Goal: Transaction & Acquisition: Purchase product/service

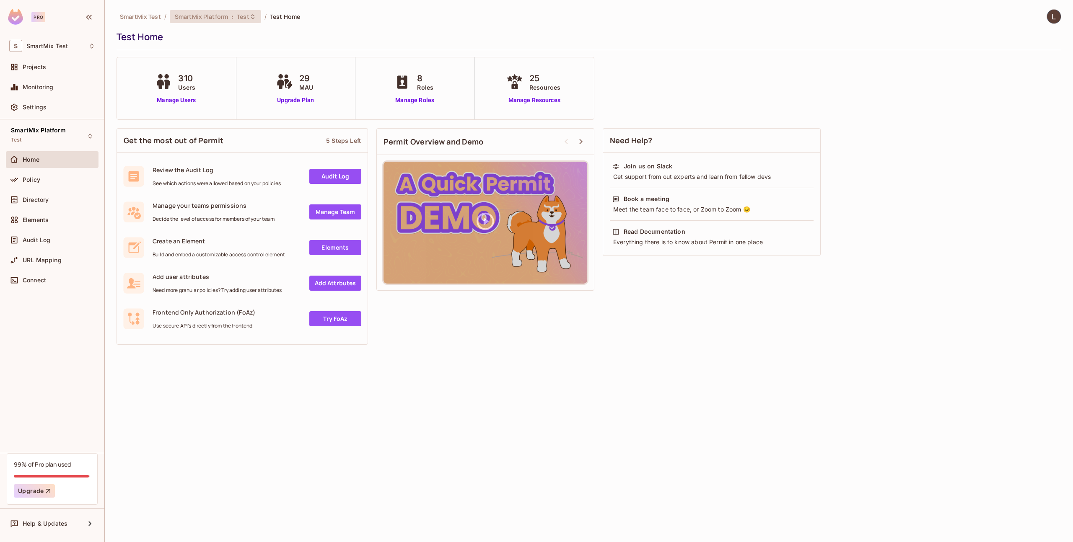
click at [233, 13] on span ":" at bounding box center [232, 16] width 3 height 7
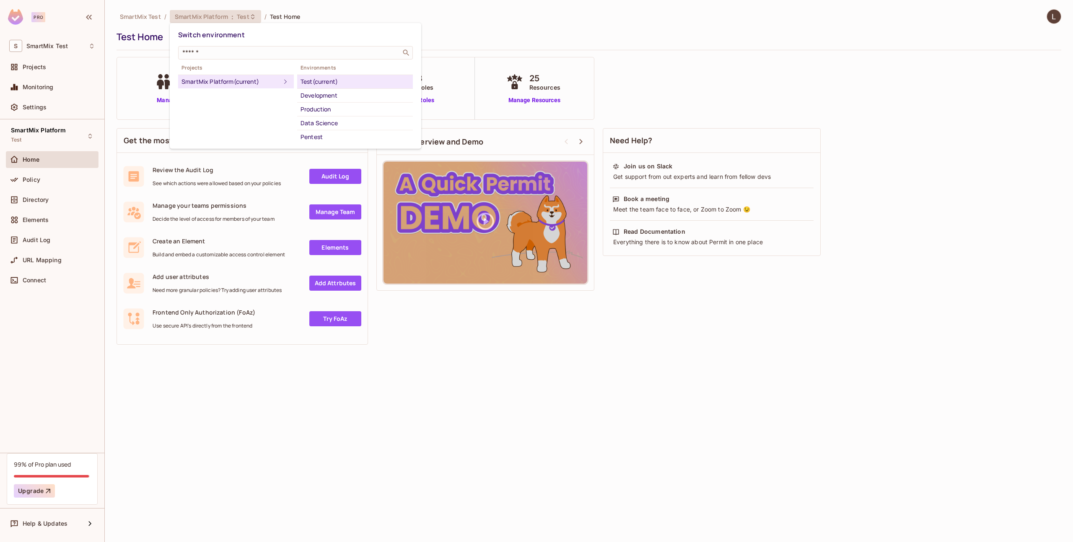
click at [334, 106] on div "Production" at bounding box center [354, 109] width 109 height 10
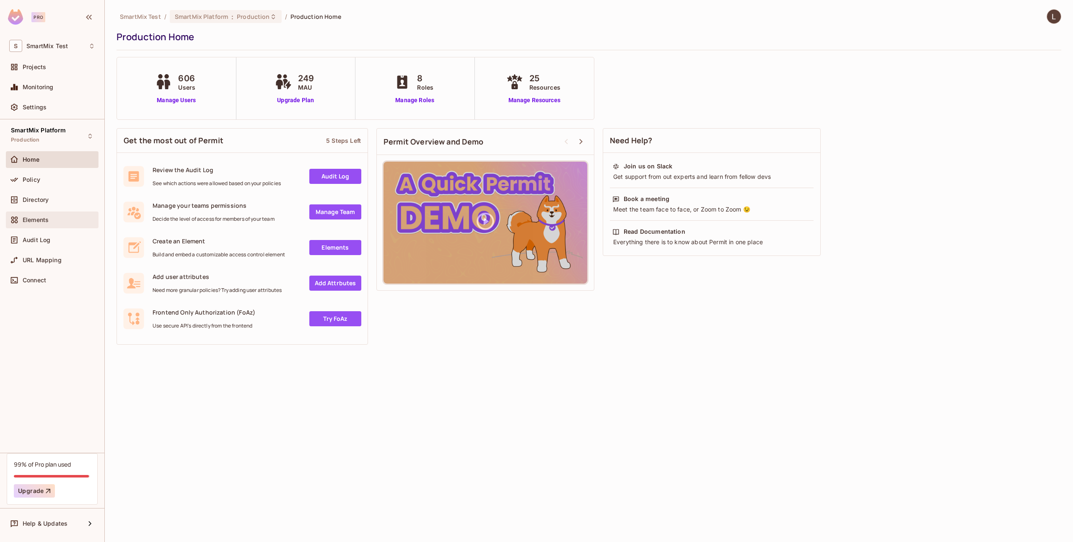
click at [34, 214] on div "Elements" at bounding box center [52, 220] width 93 height 17
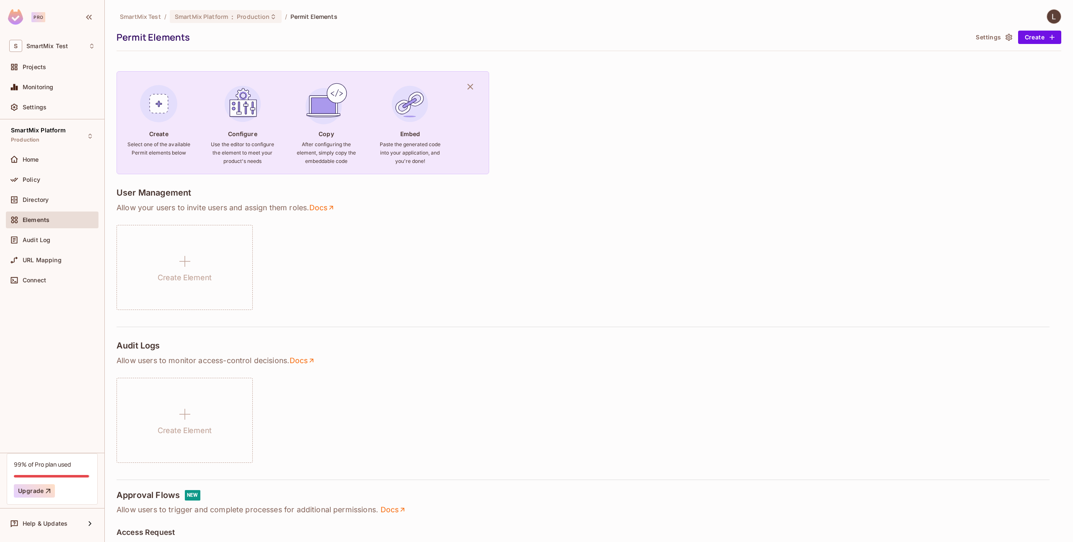
click at [38, 208] on div "Directory" at bounding box center [52, 201] width 93 height 20
click at [38, 197] on span "Directory" at bounding box center [36, 200] width 26 height 7
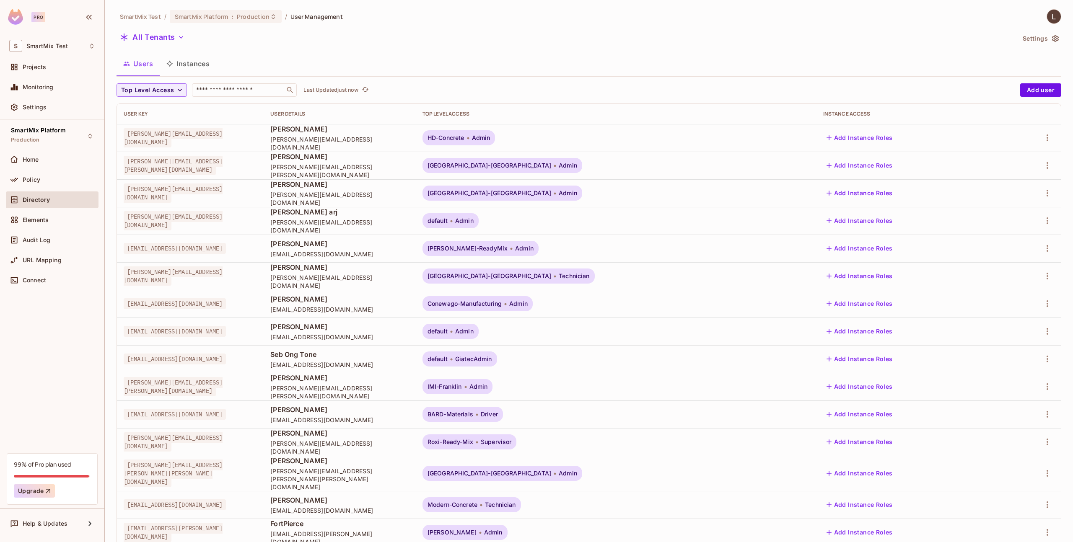
click at [241, 98] on div "Top Level Access ​ Last Updated just now Add user User Key User Details Top Lev…" at bounding box center [588, 328] width 944 height 491
click at [244, 94] on div "​" at bounding box center [244, 89] width 105 height 13
click at [233, 86] on input "text" at bounding box center [238, 90] width 88 height 8
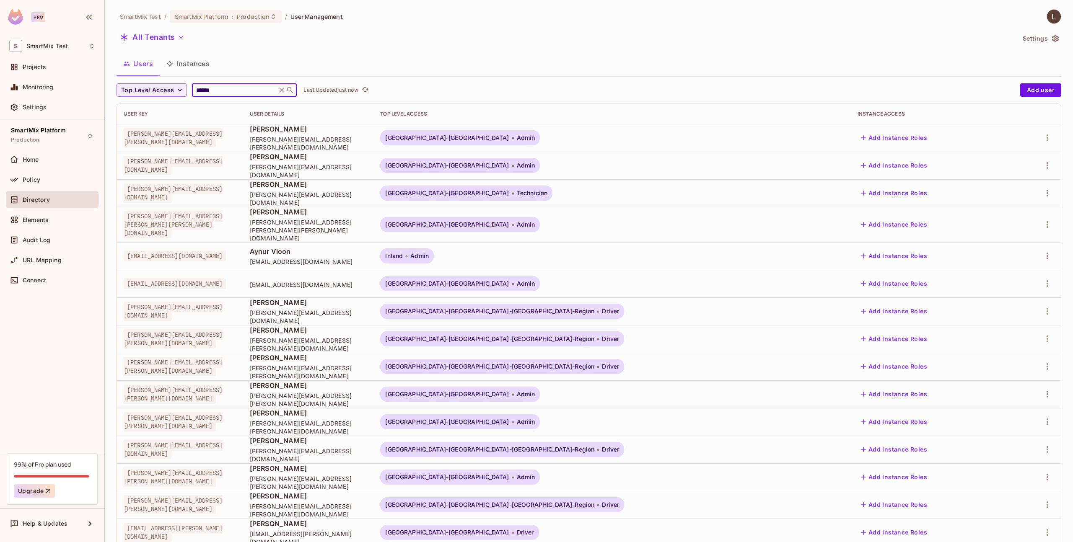
type input "******"
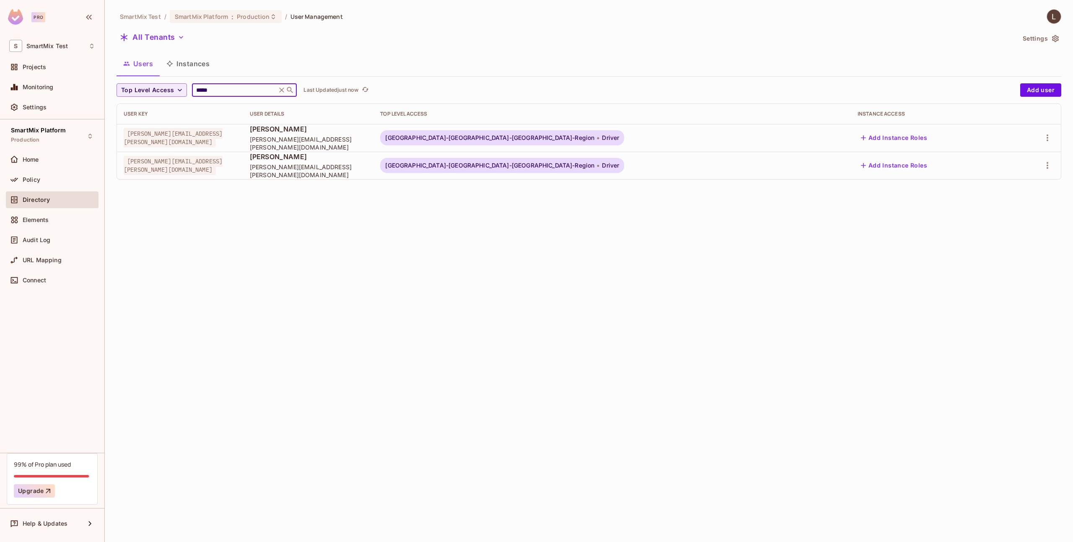
type input "*****"
click at [287, 88] on icon at bounding box center [290, 90] width 6 height 6
click at [280, 89] on icon at bounding box center [281, 90] width 5 height 5
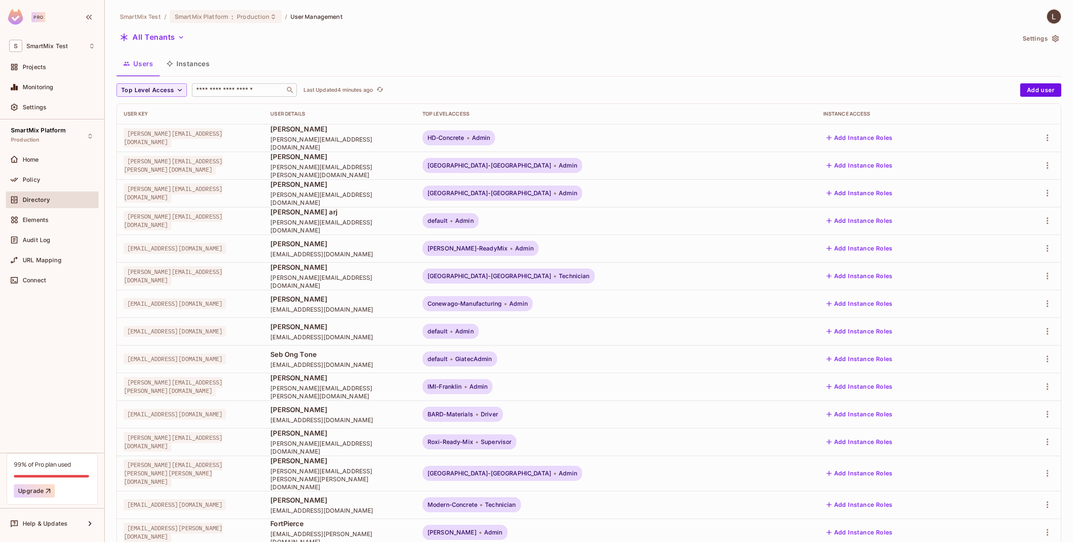
click at [20, 13] on img at bounding box center [15, 17] width 15 height 16
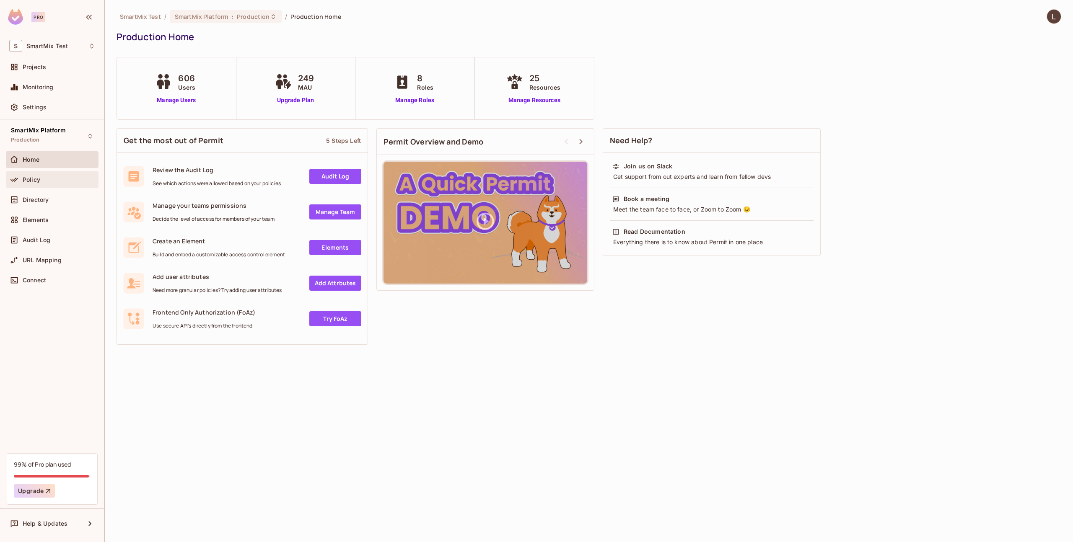
click at [43, 186] on div "Policy" at bounding box center [52, 179] width 93 height 17
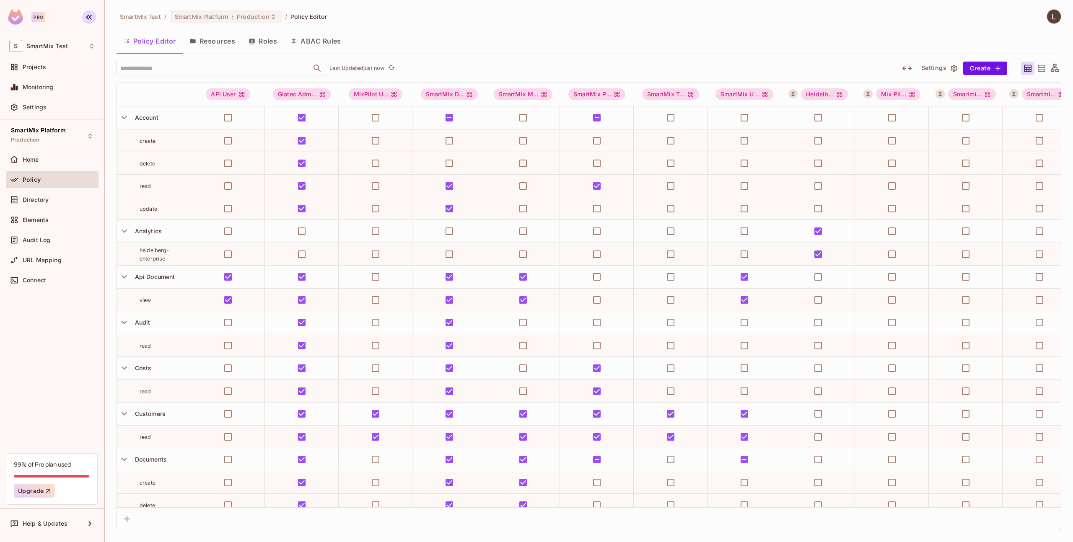
click at [88, 22] on button "button" at bounding box center [89, 16] width 14 height 13
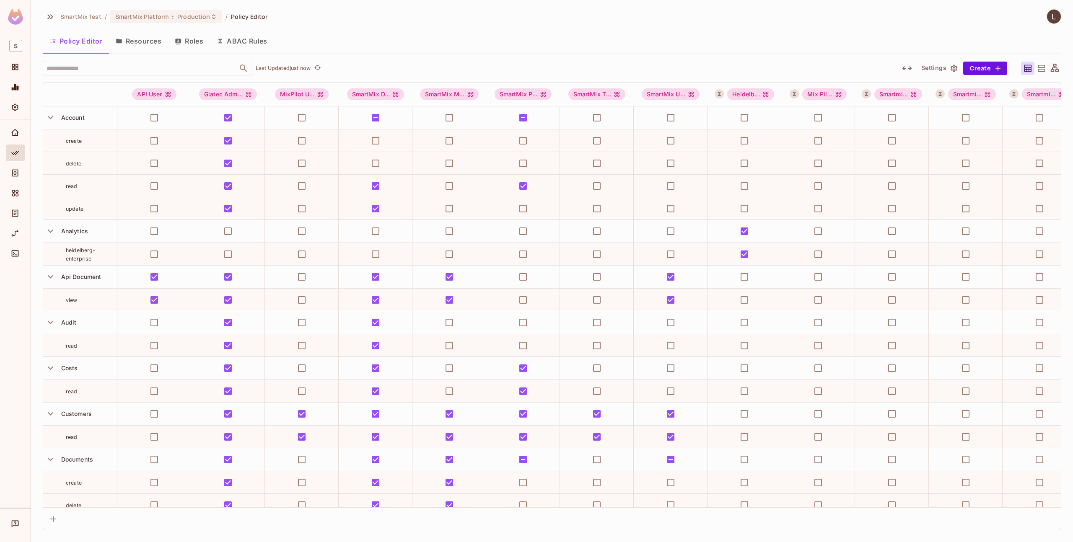
click at [18, 15] on img at bounding box center [15, 17] width 15 height 16
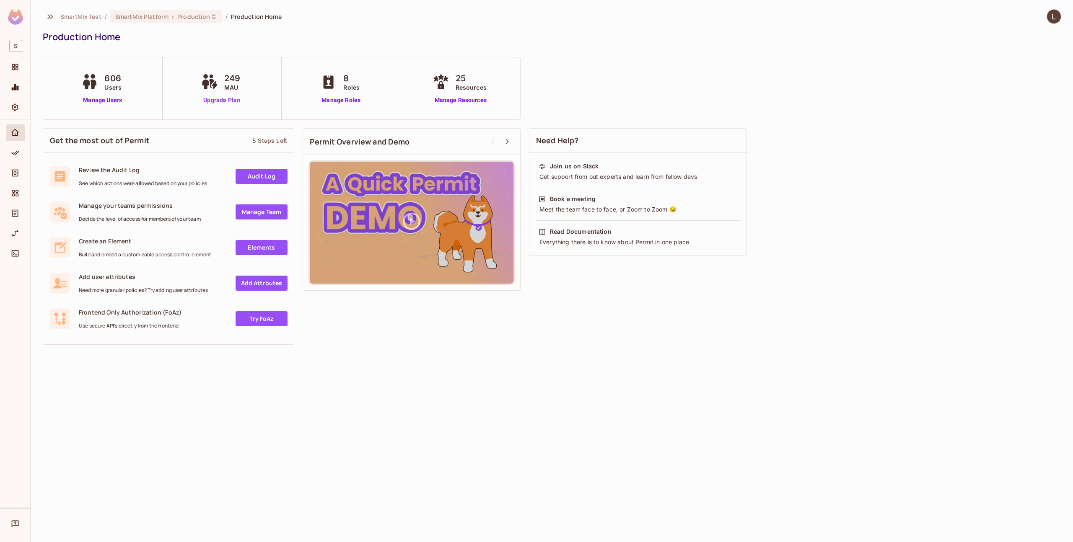
click at [233, 102] on link "Upgrade Plan" at bounding box center [221, 100] width 45 height 9
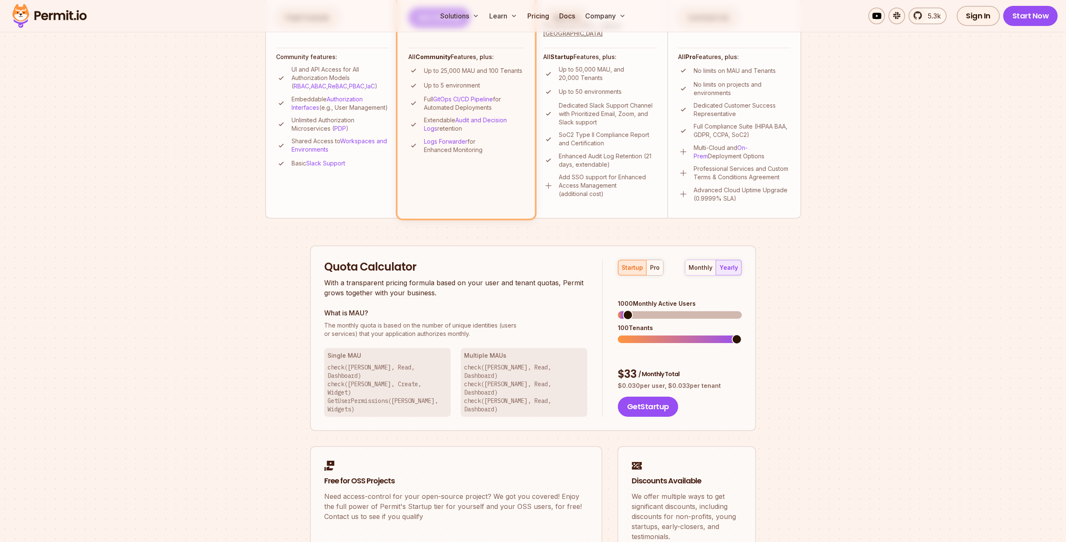
scroll to position [333, 0]
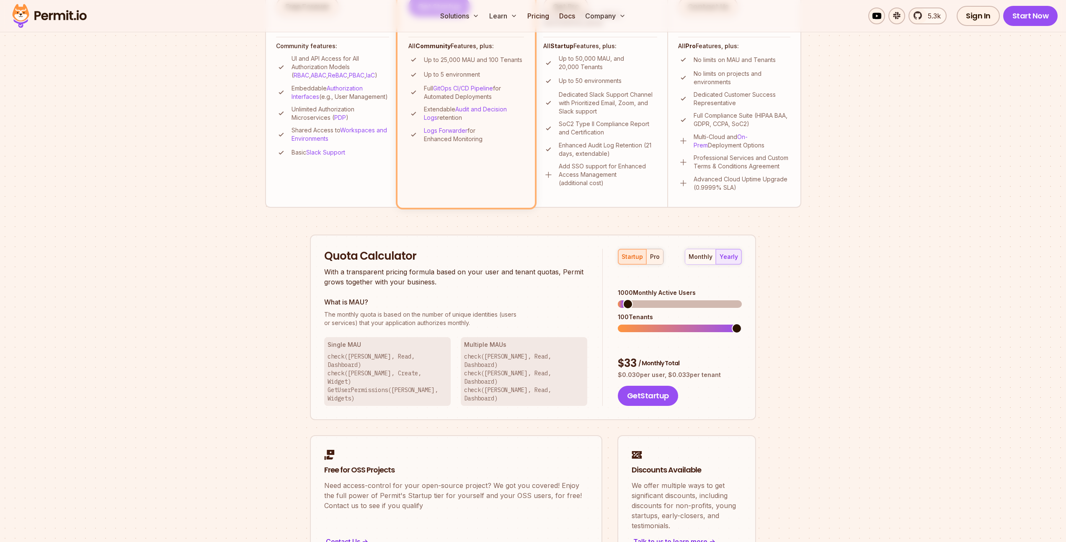
click at [660, 261] on button "pro" at bounding box center [654, 256] width 17 height 15
click at [701, 258] on div "monthly" at bounding box center [701, 257] width 24 height 8
click at [727, 259] on div "yearly" at bounding box center [729, 257] width 18 height 8
click at [712, 259] on div "monthly" at bounding box center [701, 257] width 24 height 8
click at [736, 260] on div "yearly" at bounding box center [729, 257] width 18 height 8
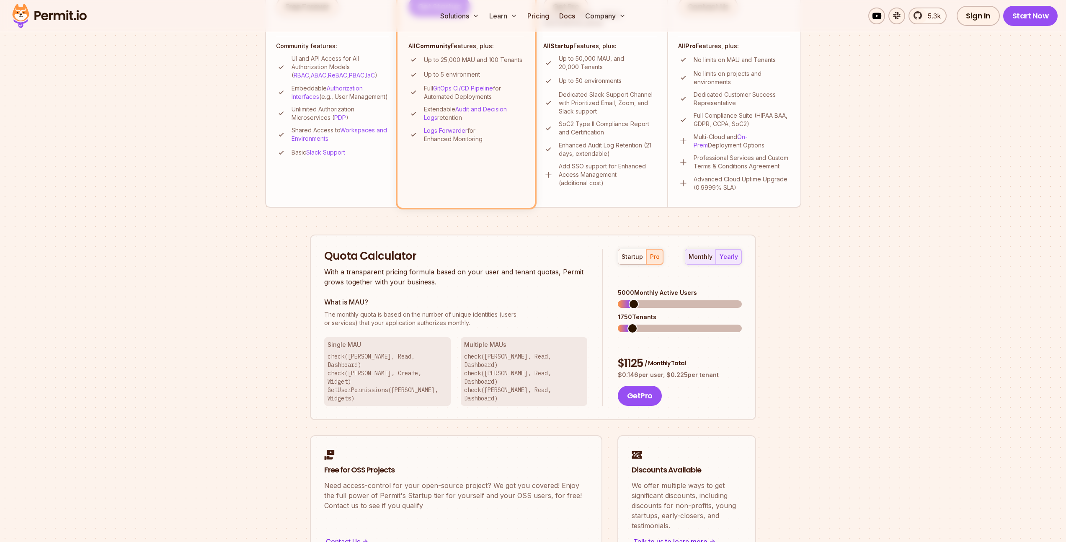
click at [715, 259] on button "monthly" at bounding box center [700, 256] width 31 height 15
click at [739, 259] on button "yearly" at bounding box center [729, 256] width 26 height 15
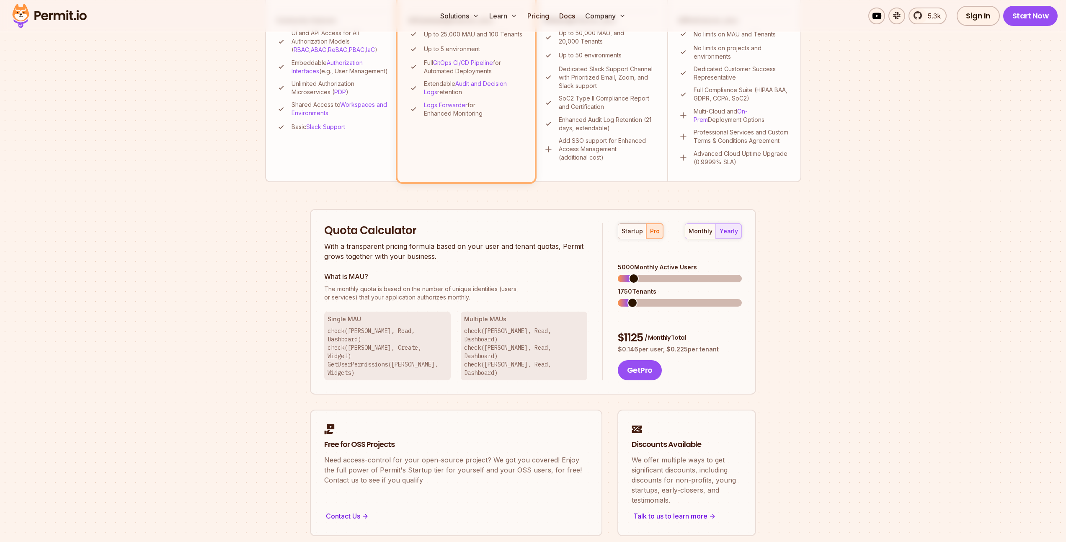
scroll to position [380, 0]
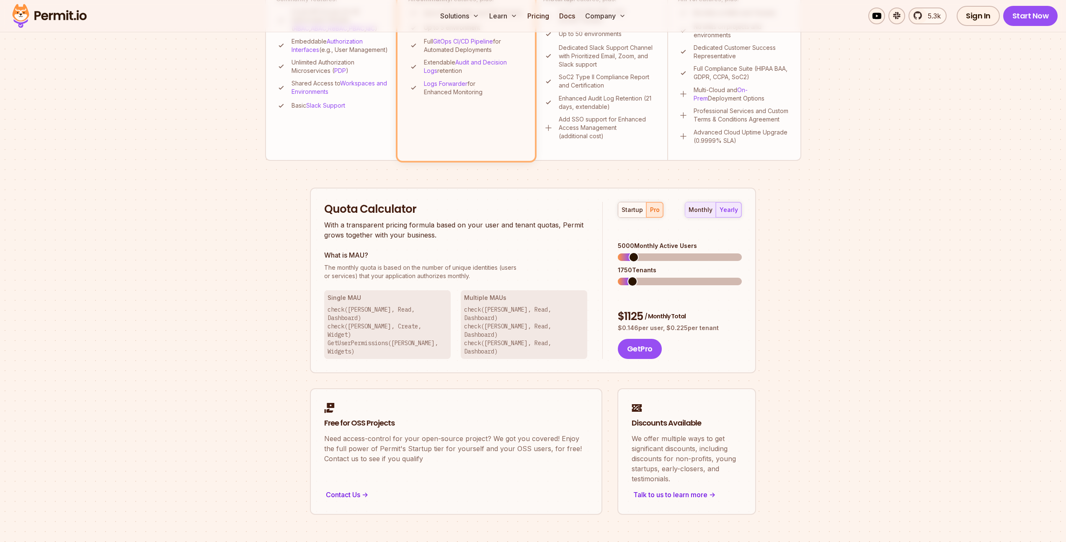
click at [710, 217] on button "monthly" at bounding box center [700, 209] width 31 height 15
click at [732, 214] on button "yearly" at bounding box center [729, 209] width 26 height 15
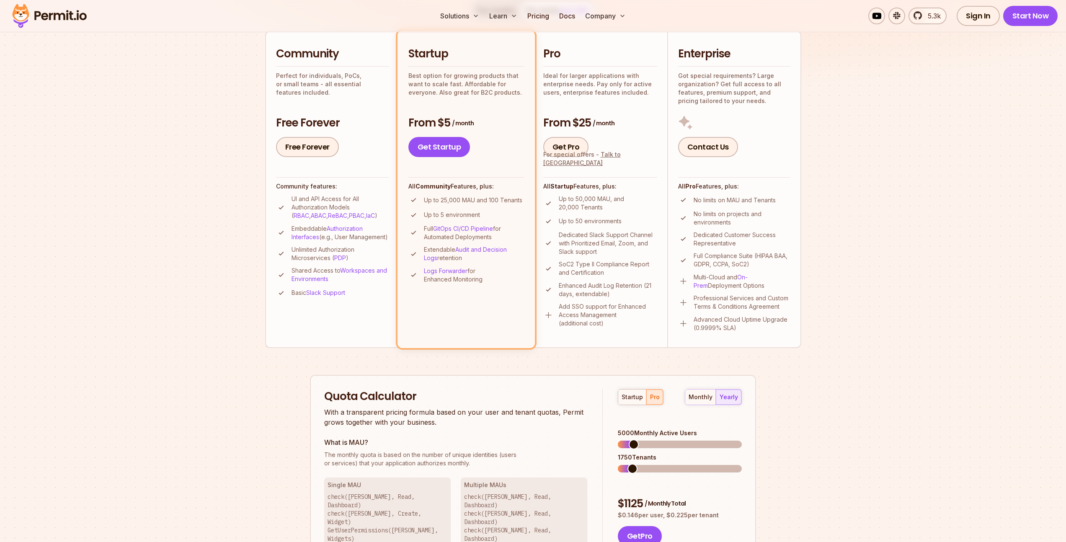
scroll to position [0, 0]
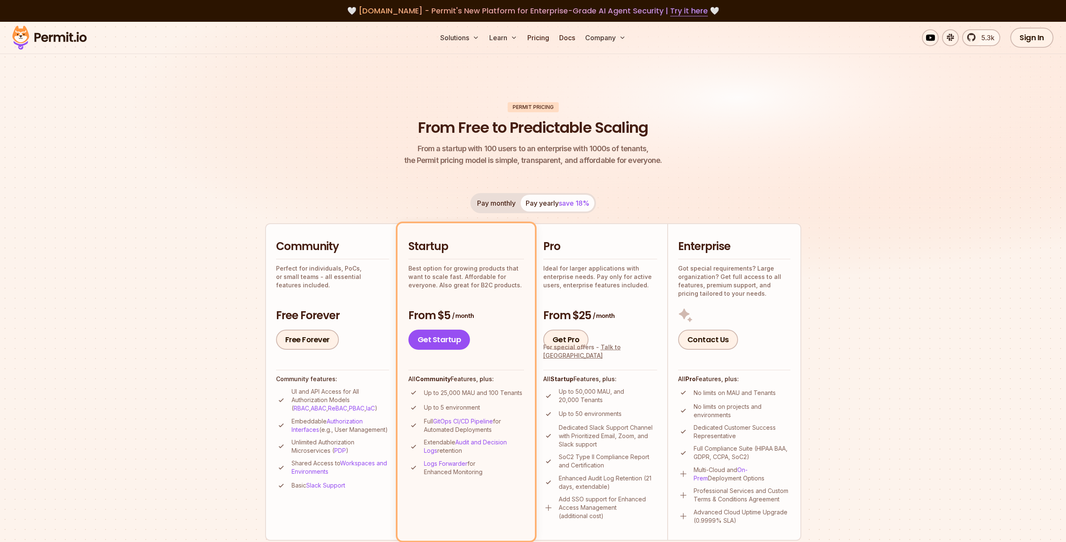
click at [52, 38] on img at bounding box center [49, 37] width 82 height 28
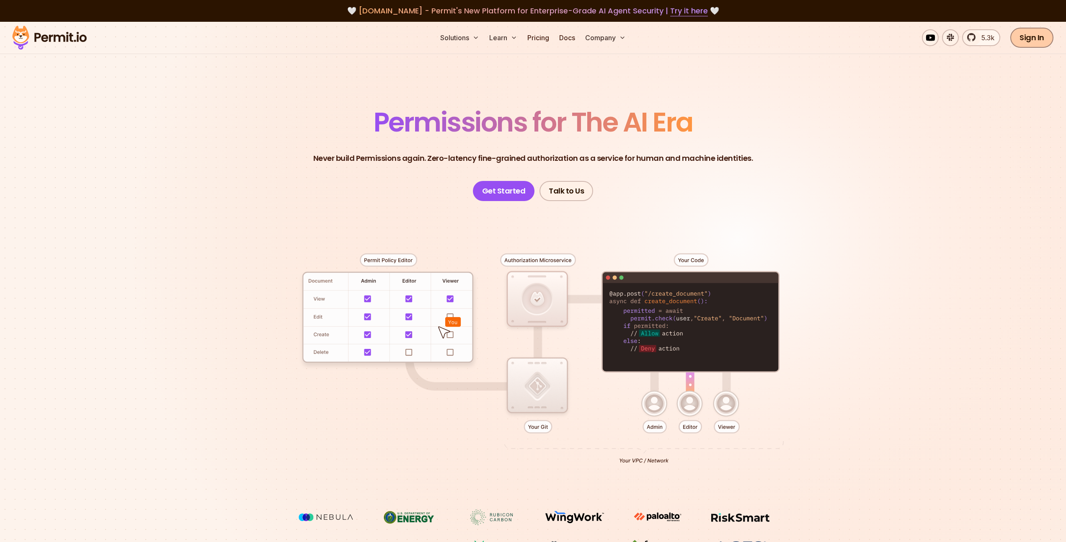
click at [1034, 36] on link "Sign In" at bounding box center [1032, 38] width 43 height 20
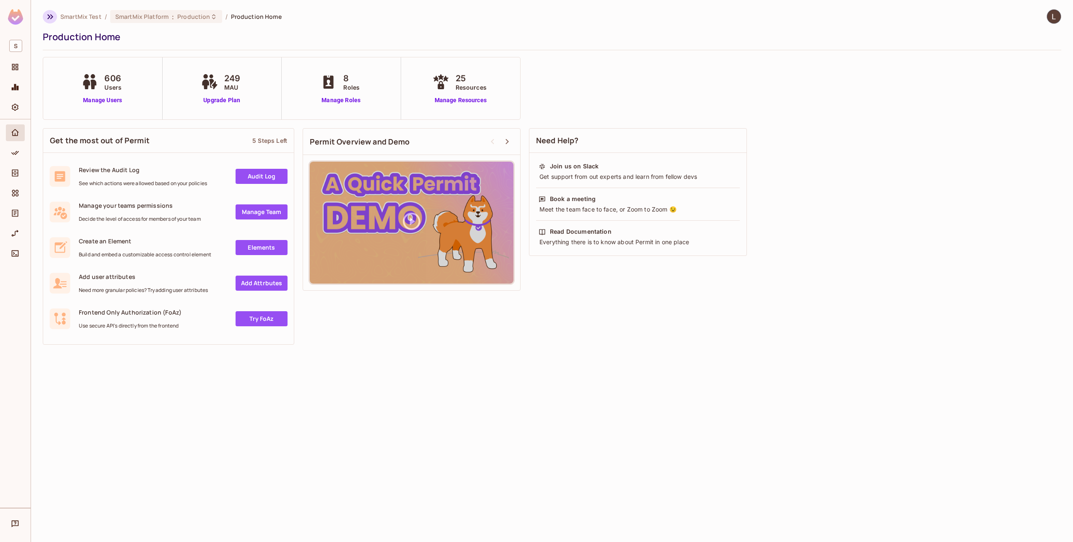
click at [49, 16] on icon "button" at bounding box center [50, 17] width 10 height 10
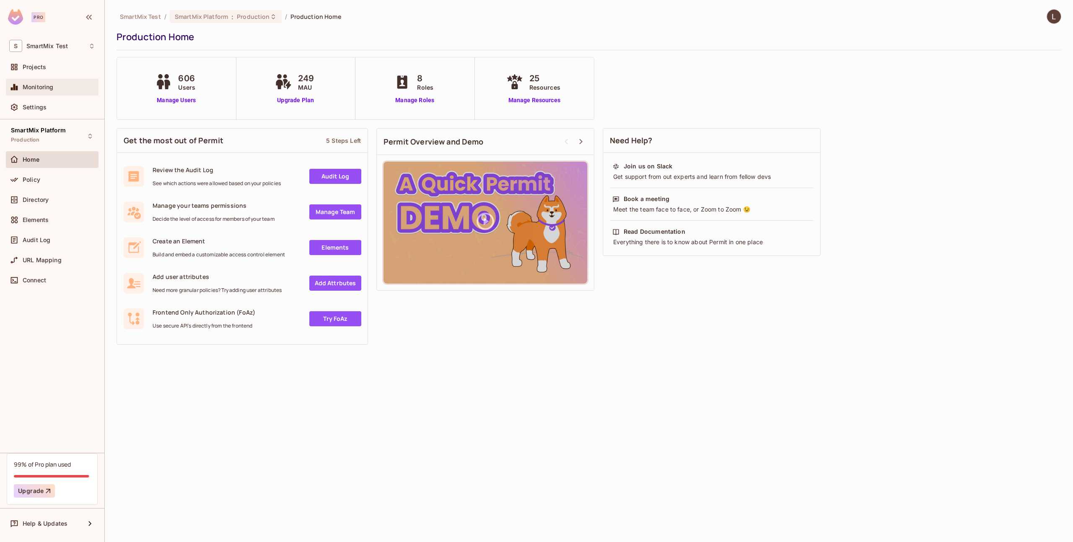
click at [51, 89] on span "Monitoring" at bounding box center [38, 87] width 31 height 7
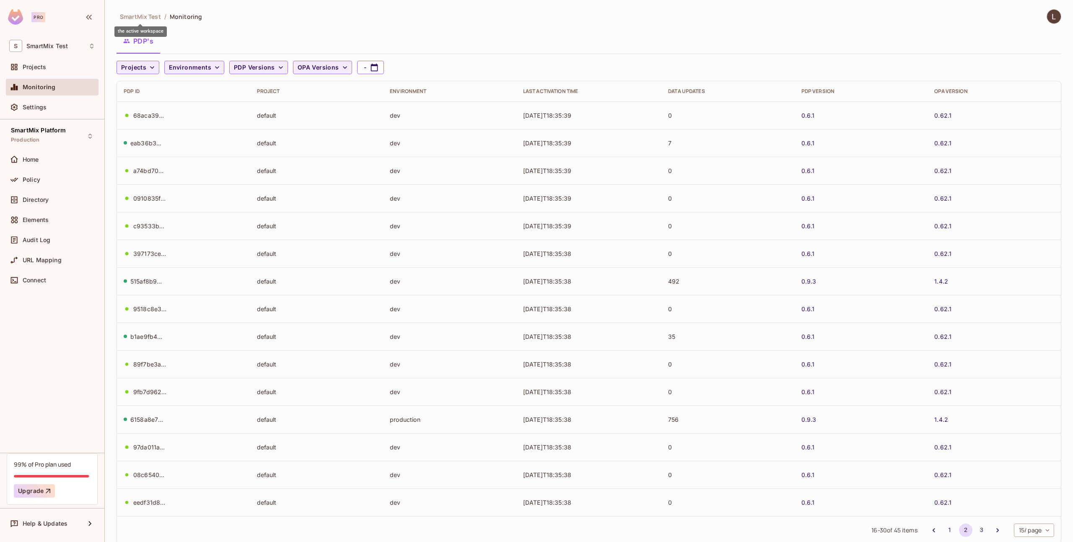
click at [150, 18] on span "SmartMix Test" at bounding box center [140, 17] width 41 height 8
click at [238, 67] on span "PDP Versions" at bounding box center [254, 67] width 41 height 10
click at [256, 70] on div at bounding box center [536, 271] width 1073 height 542
click at [40, 164] on div "Home" at bounding box center [52, 159] width 93 height 17
